Goal: Task Accomplishment & Management: Use online tool/utility

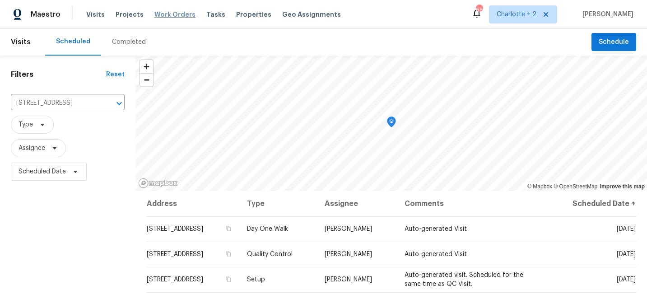
click at [163, 13] on span "Work Orders" at bounding box center [175, 14] width 41 height 9
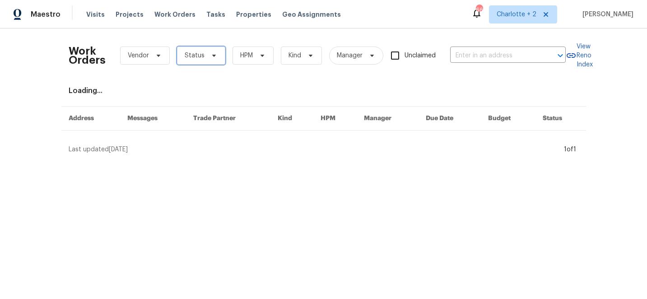
click at [198, 58] on span "Status" at bounding box center [195, 55] width 20 height 9
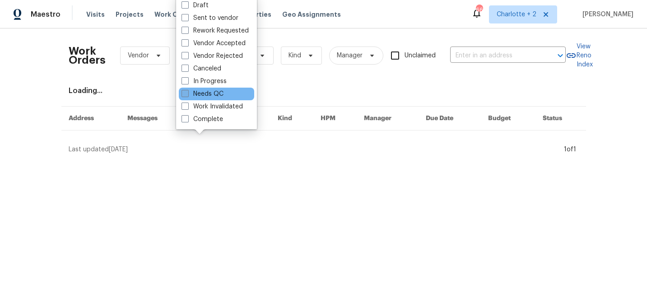
click at [185, 93] on span at bounding box center [185, 93] width 7 height 7
click at [185, 93] on input "Needs QC" at bounding box center [185, 92] width 6 height 6
checkbox input "true"
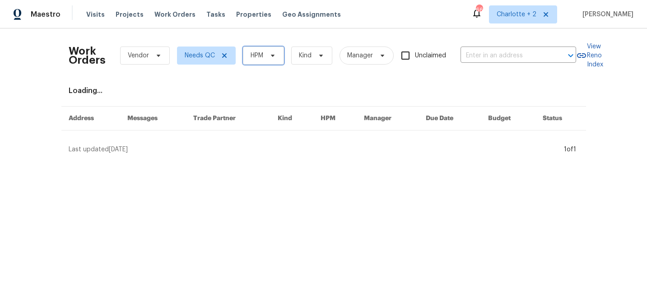
click at [254, 60] on span "HPM" at bounding box center [257, 55] width 13 height 9
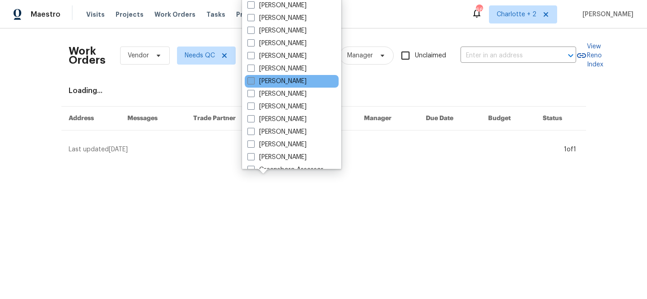
click at [251, 82] on span at bounding box center [251, 80] width 7 height 7
click at [251, 82] on input "[PERSON_NAME]" at bounding box center [251, 80] width 6 height 6
checkbox input "true"
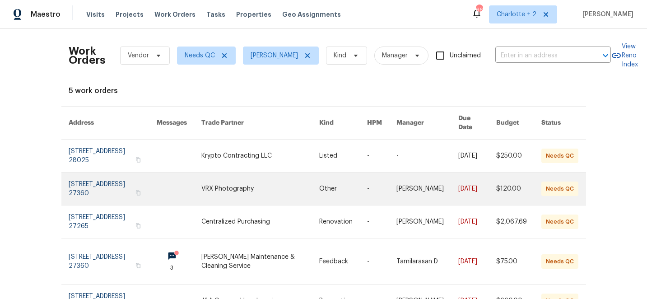
scroll to position [40, 0]
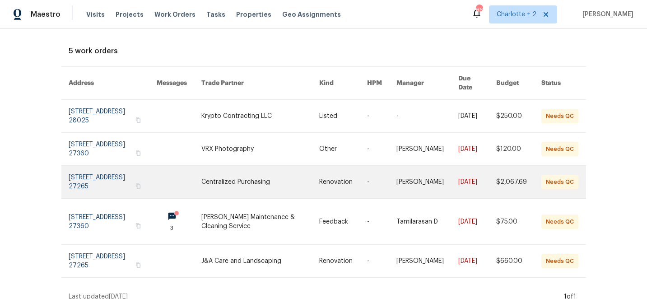
click at [254, 167] on link at bounding box center [260, 182] width 118 height 33
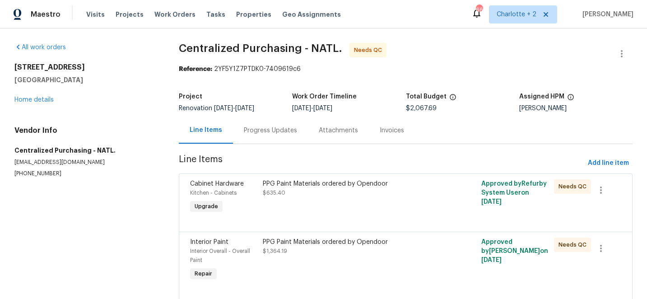
click at [323, 187] on div "PPG Paint Materials ordered by Opendoor" at bounding box center [351, 183] width 177 height 9
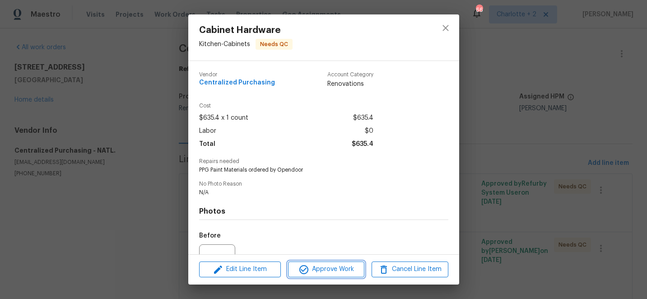
click at [337, 269] on span "Approve Work" at bounding box center [326, 269] width 71 height 11
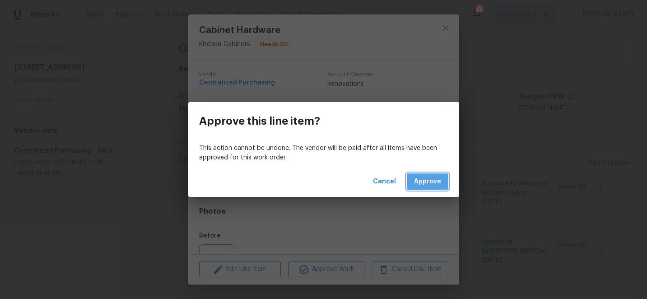
click at [425, 179] on span "Approve" at bounding box center [427, 181] width 27 height 11
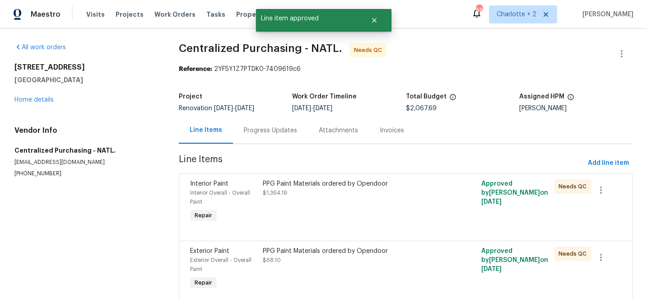
click at [306, 183] on div "PPG Paint Materials ordered by Opendoor" at bounding box center [351, 183] width 177 height 9
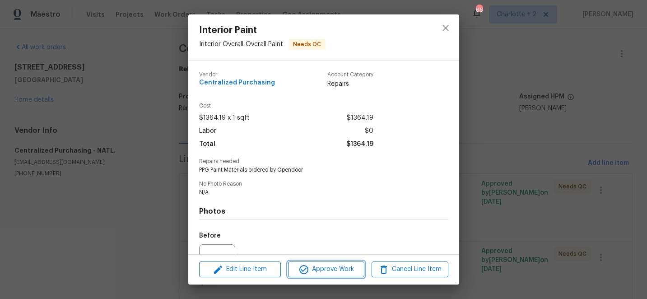
click at [339, 272] on span "Approve Work" at bounding box center [326, 269] width 71 height 11
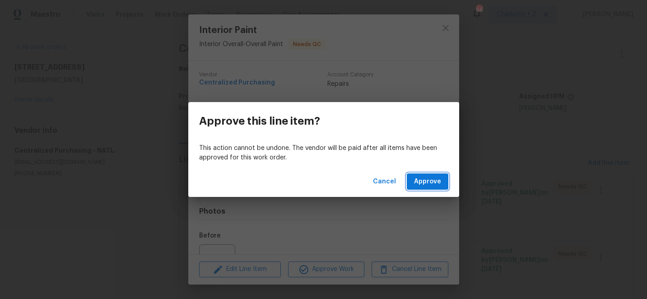
click at [427, 181] on span "Approve" at bounding box center [427, 181] width 27 height 11
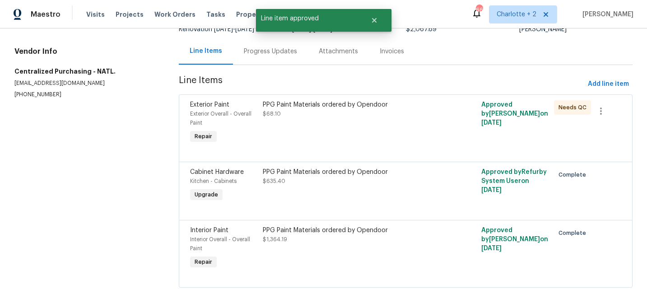
scroll to position [83, 0]
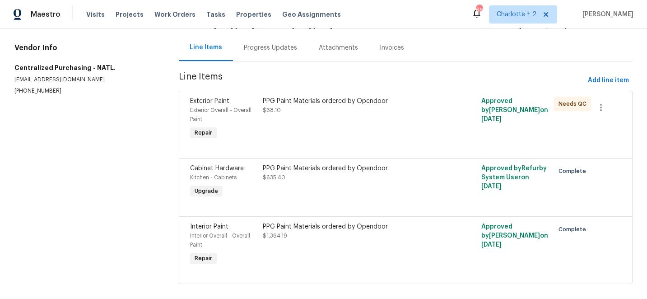
click at [298, 102] on div "PPG Paint Materials ordered by Opendoor" at bounding box center [351, 101] width 177 height 9
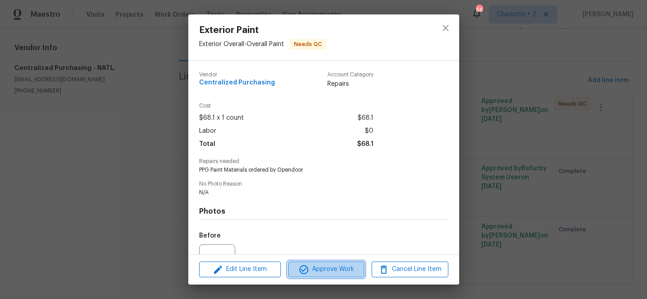
click at [347, 272] on span "Approve Work" at bounding box center [326, 269] width 71 height 11
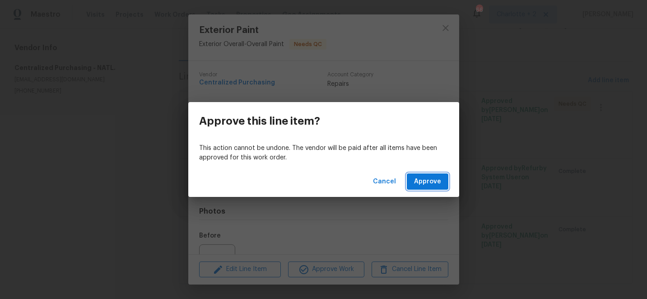
click at [422, 187] on span "Approve" at bounding box center [427, 181] width 27 height 11
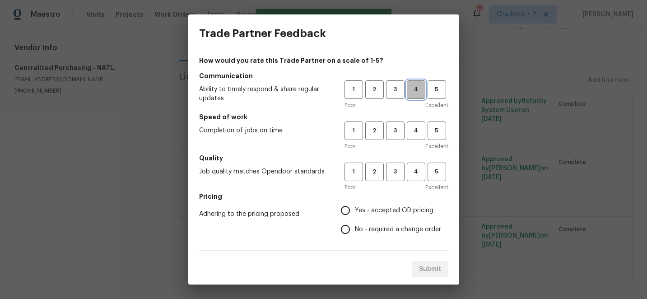
click at [415, 90] on span "4" at bounding box center [416, 89] width 17 height 10
click at [415, 134] on span "4" at bounding box center [416, 131] width 17 height 10
click at [415, 182] on div "1 2 3 4 5 Poor Excellent" at bounding box center [397, 177] width 104 height 29
click at [416, 176] on span "4" at bounding box center [416, 172] width 17 height 10
click at [349, 210] on input "Yes - accepted OD pricing" at bounding box center [345, 210] width 19 height 19
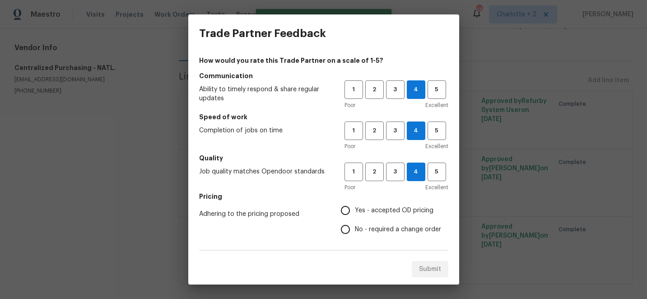
radio input "true"
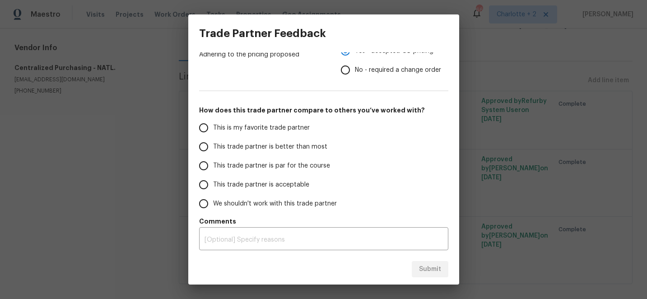
click at [205, 150] on input "This trade partner is better than most" at bounding box center [203, 146] width 19 height 19
click at [432, 273] on span "Submit" at bounding box center [430, 269] width 22 height 11
radio input "true"
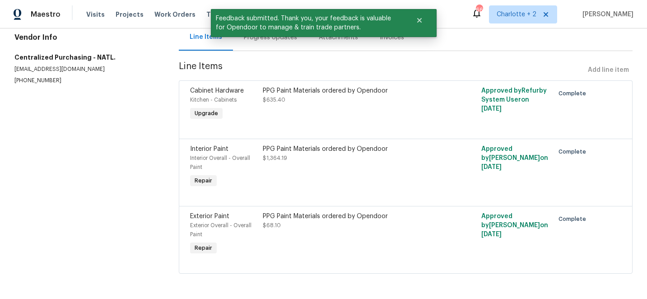
scroll to position [0, 0]
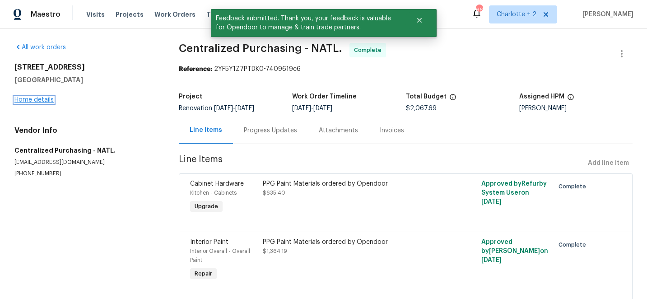
click at [28, 98] on link "Home details" at bounding box center [33, 100] width 39 height 6
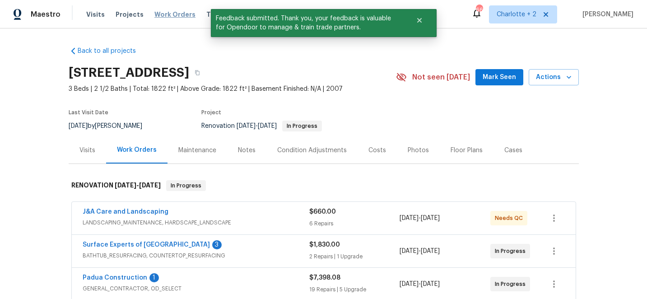
click at [161, 10] on span "Work Orders" at bounding box center [175, 14] width 41 height 9
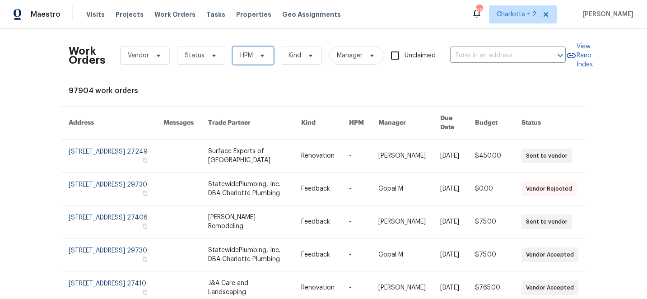
click at [242, 54] on span "HPM" at bounding box center [246, 55] width 13 height 9
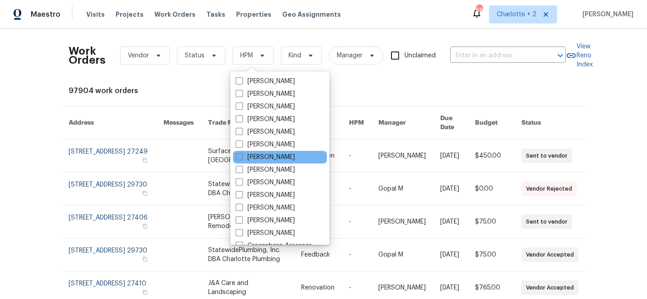
click at [239, 159] on span at bounding box center [239, 156] width 7 height 7
click at [239, 159] on input "[PERSON_NAME]" at bounding box center [239, 156] width 6 height 6
checkbox input "true"
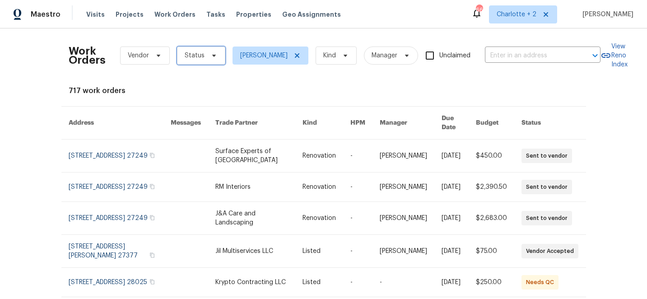
click at [199, 58] on span "Status" at bounding box center [195, 55] width 20 height 9
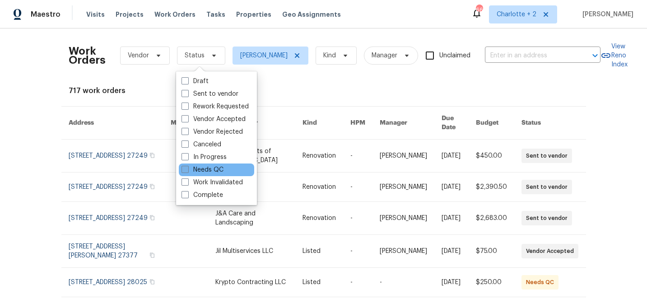
click at [187, 170] on span at bounding box center [185, 169] width 7 height 7
click at [187, 170] on input "Needs QC" at bounding box center [185, 168] width 6 height 6
checkbox input "true"
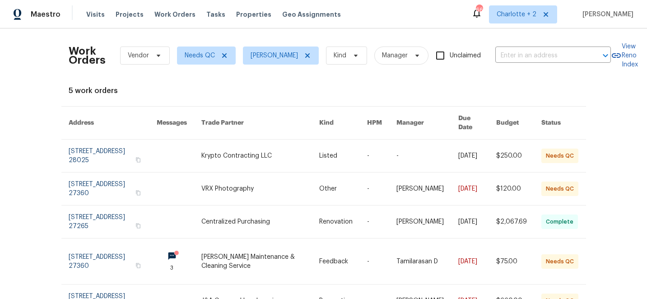
scroll to position [40, 0]
